Goal: Information Seeking & Learning: Learn about a topic

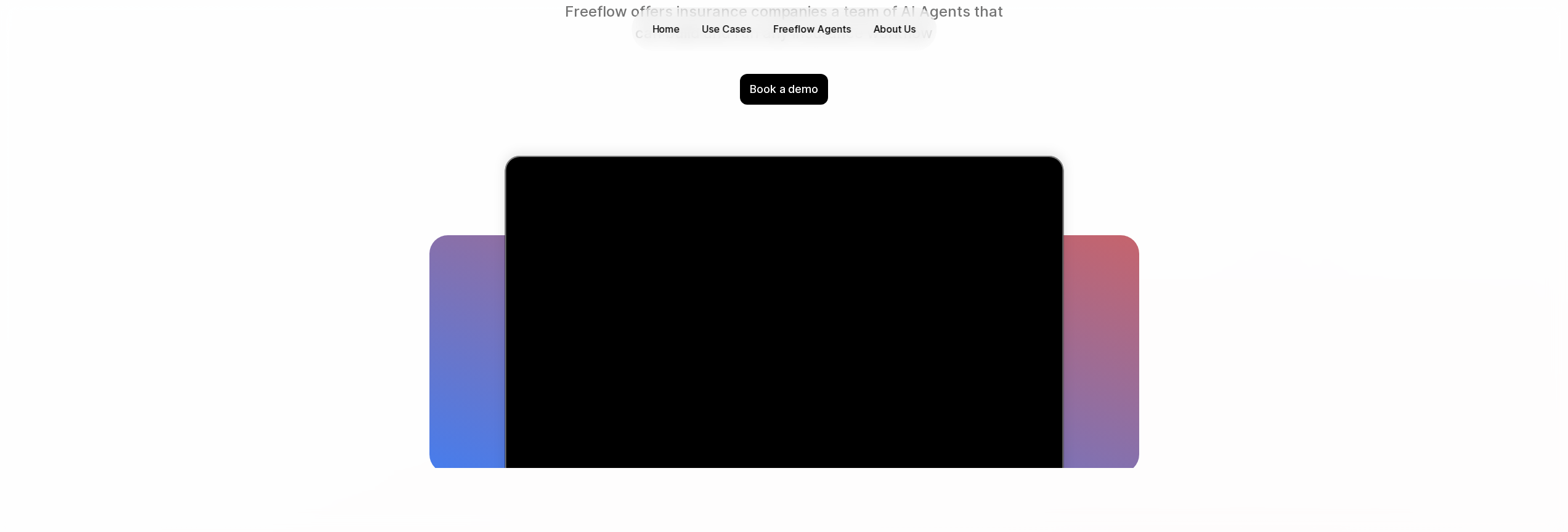
scroll to position [199, 0]
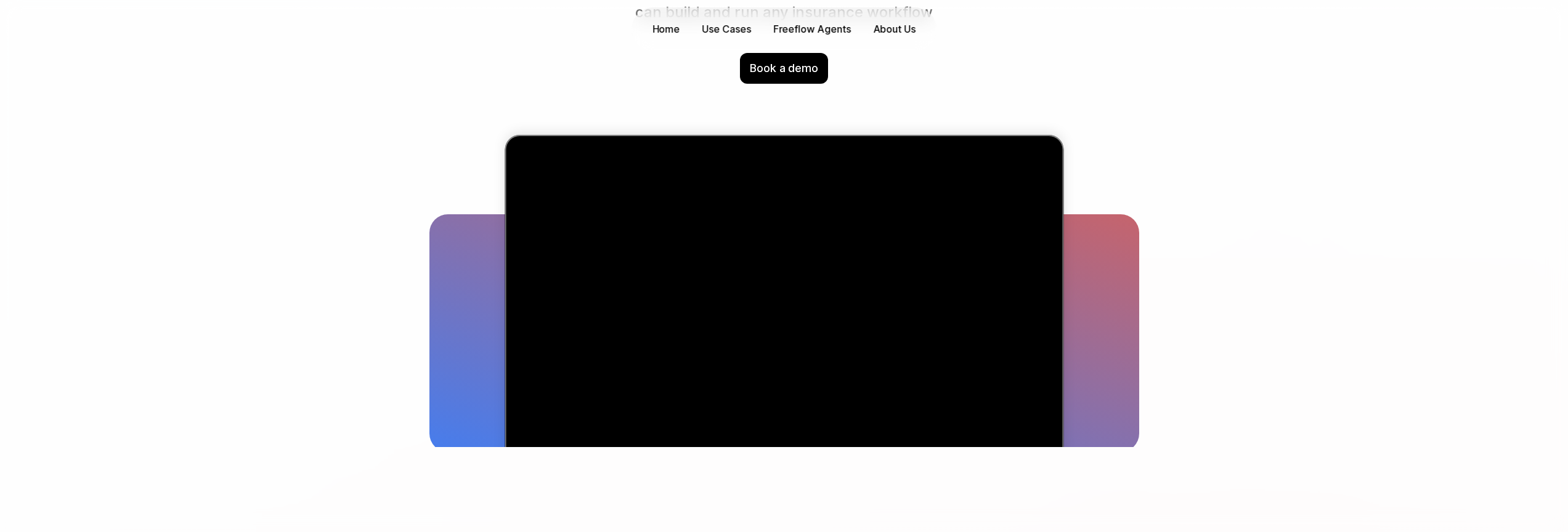
click at [862, 303] on video "Visual chart illustrating a 78% increase in efficiency across 33 regions betwee…" at bounding box center [784, 328] width 537 height 366
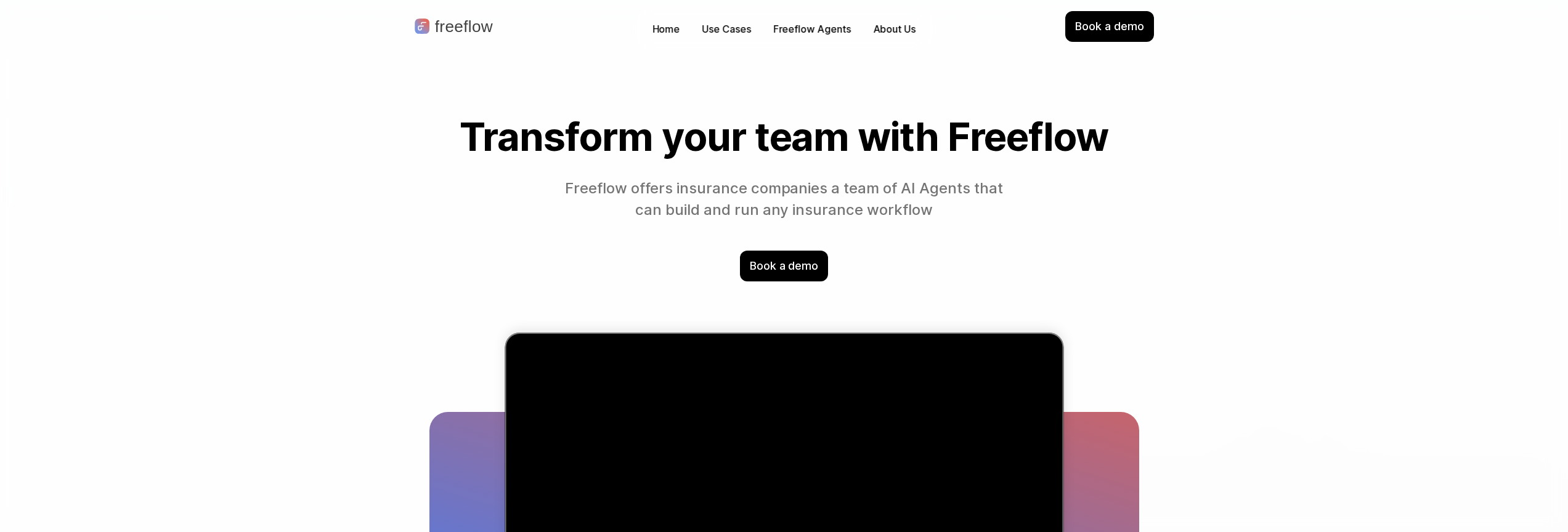
scroll to position [0, 0]
click at [668, 24] on p "Home" at bounding box center [666, 29] width 28 height 14
click at [674, 29] on p "Home" at bounding box center [666, 29] width 28 height 14
click at [723, 35] on p "Use Cases" at bounding box center [727, 29] width 48 height 14
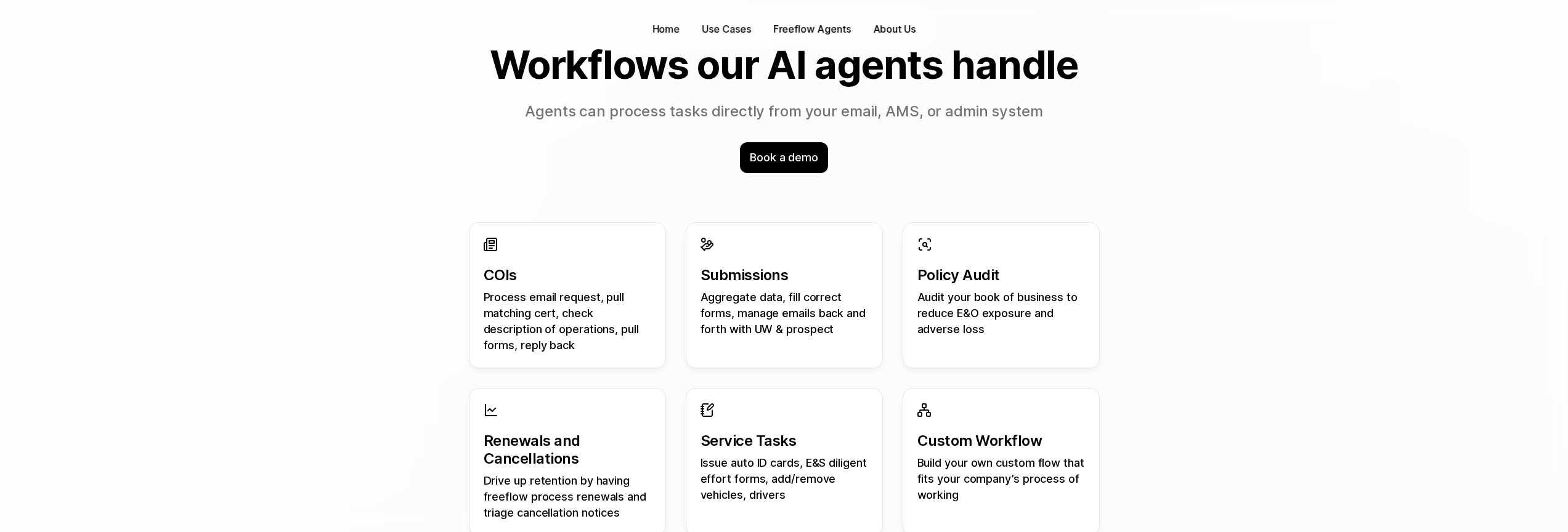
click at [503, 269] on p "COIs" at bounding box center [567, 275] width 168 height 18
drag, startPoint x: 507, startPoint y: 282, endPoint x: 515, endPoint y: 308, distance: 27.2
click at [507, 282] on p "COIs" at bounding box center [567, 275] width 168 height 18
click at [515, 308] on p "Process email request, pull matching cert, check description of operations, pul…" at bounding box center [567, 322] width 168 height 64
click at [535, 307] on p "Process email request, pull matching cert, check description of operations, pul…" at bounding box center [567, 322] width 168 height 64
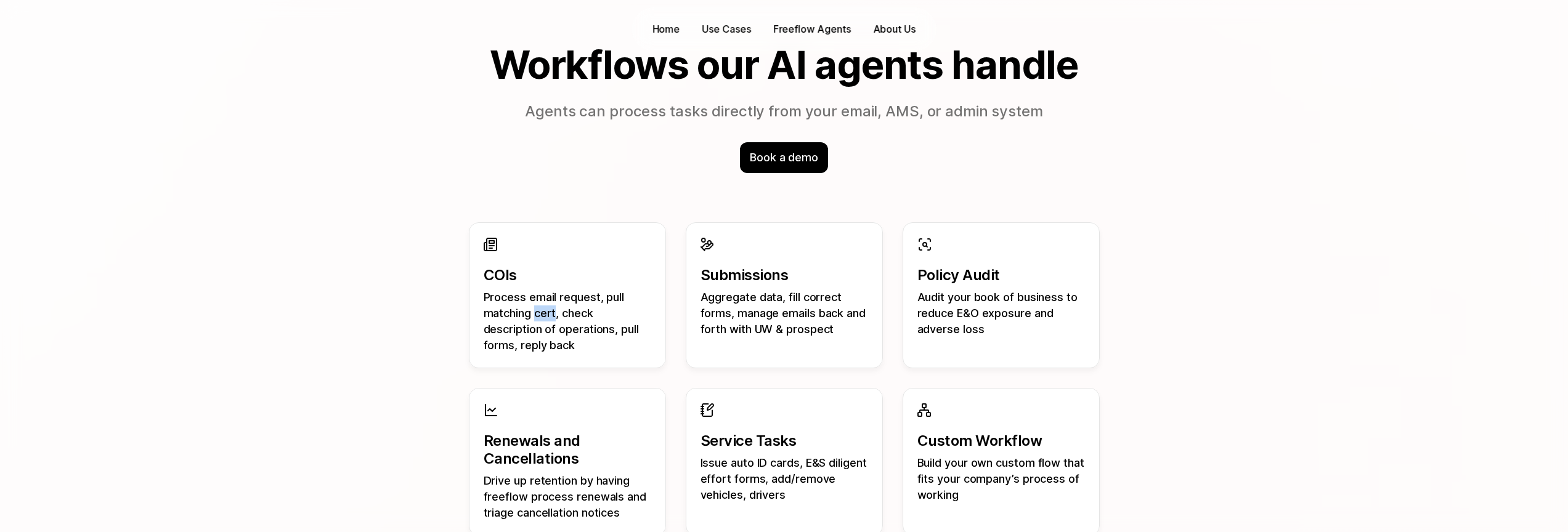
click at [535, 307] on p "Process email request, pull matching cert, check description of operations, pul…" at bounding box center [567, 322] width 168 height 64
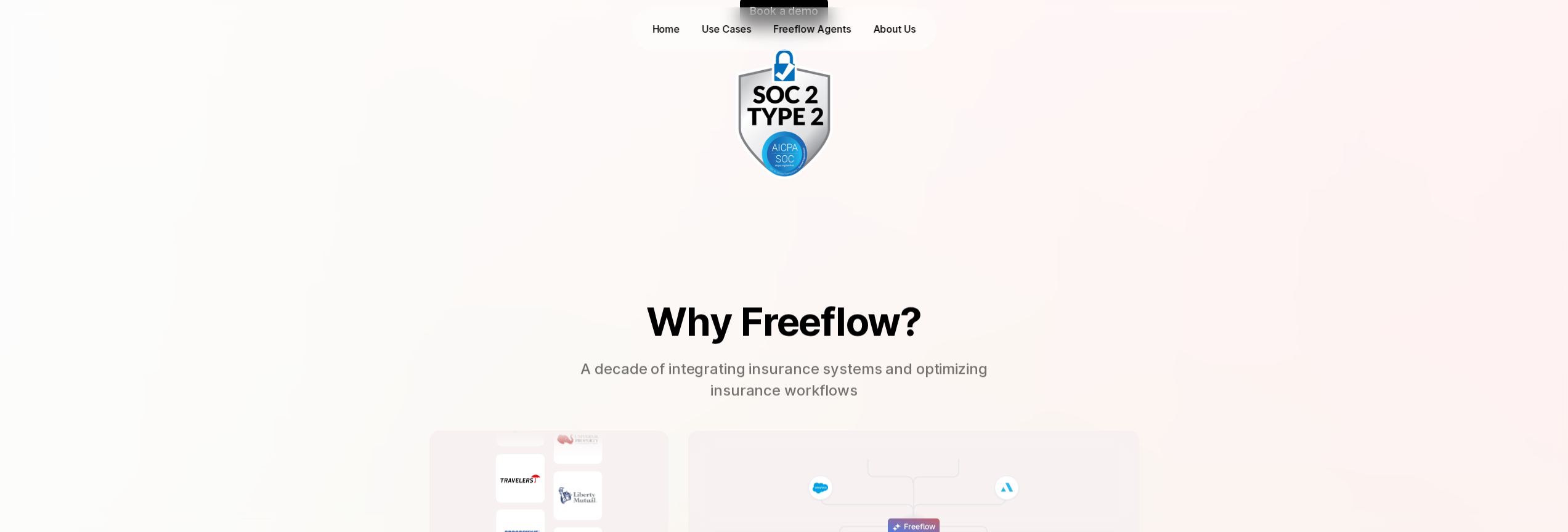
scroll to position [0, 0]
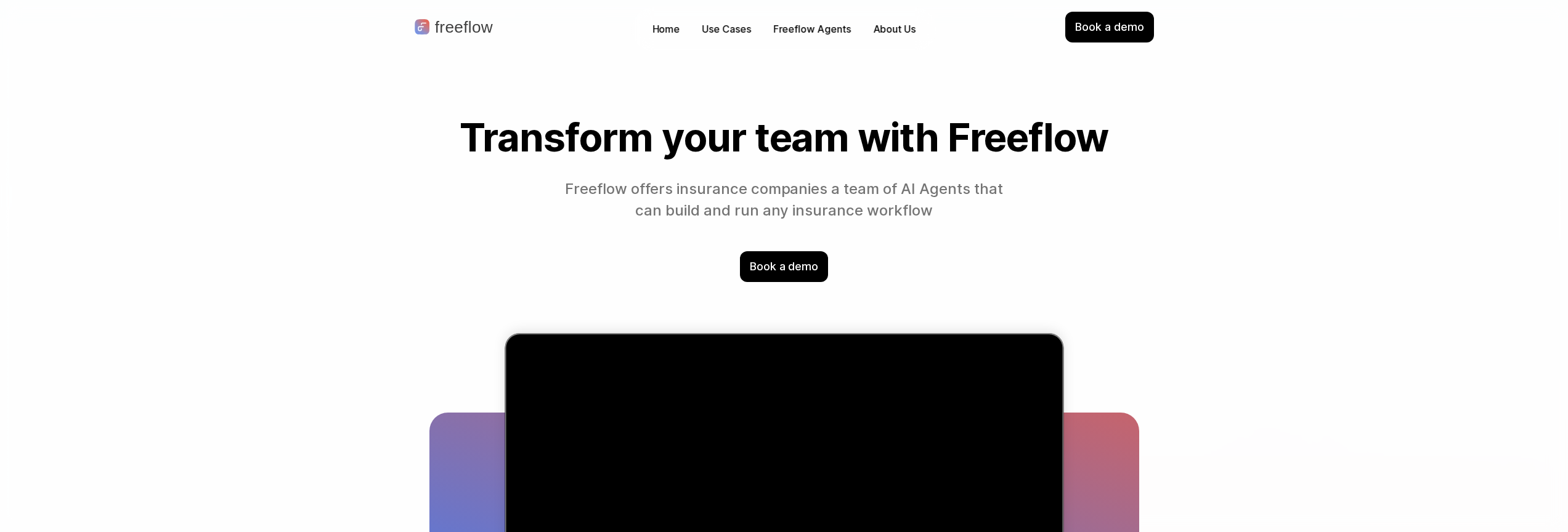
click at [738, 28] on p "Use Cases" at bounding box center [727, 29] width 48 height 14
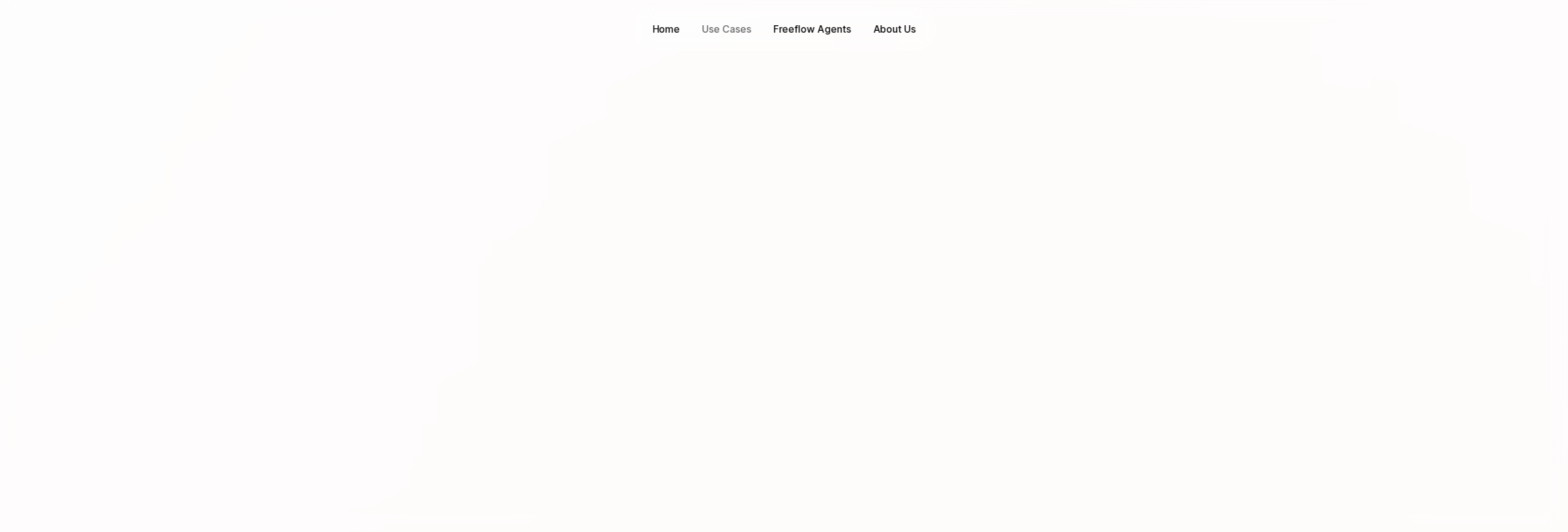
click at [812, 30] on p "Freeflow Agents" at bounding box center [812, 29] width 77 height 14
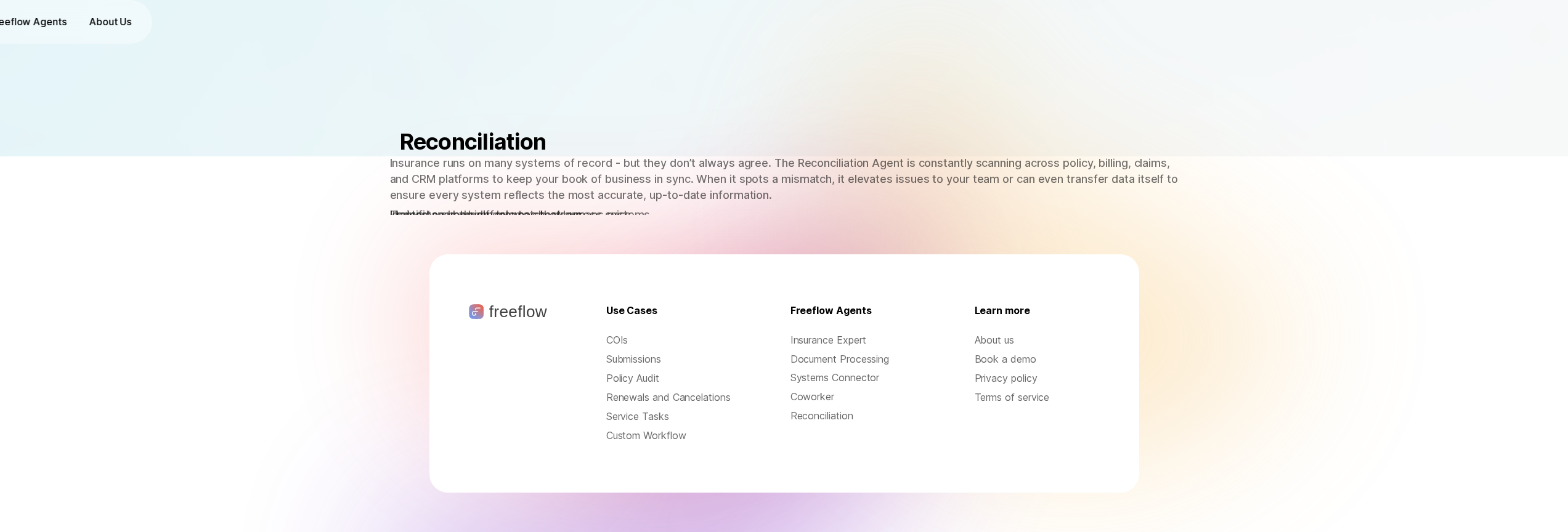
scroll to position [1891, 0]
